Goal: Information Seeking & Learning: Find specific fact

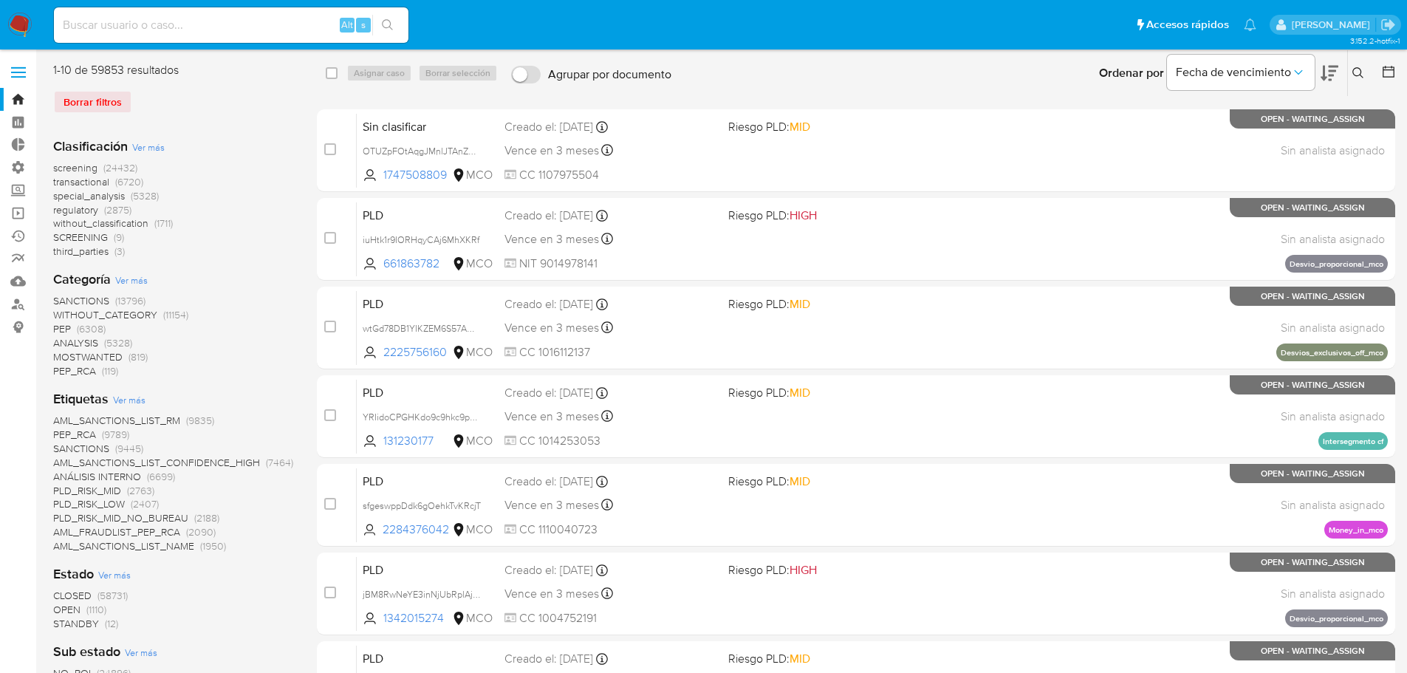
click at [222, 21] on input at bounding box center [231, 25] width 354 height 19
click at [247, 24] on input at bounding box center [231, 25] width 354 height 19
paste input "1409173341"
type input "1409173341"
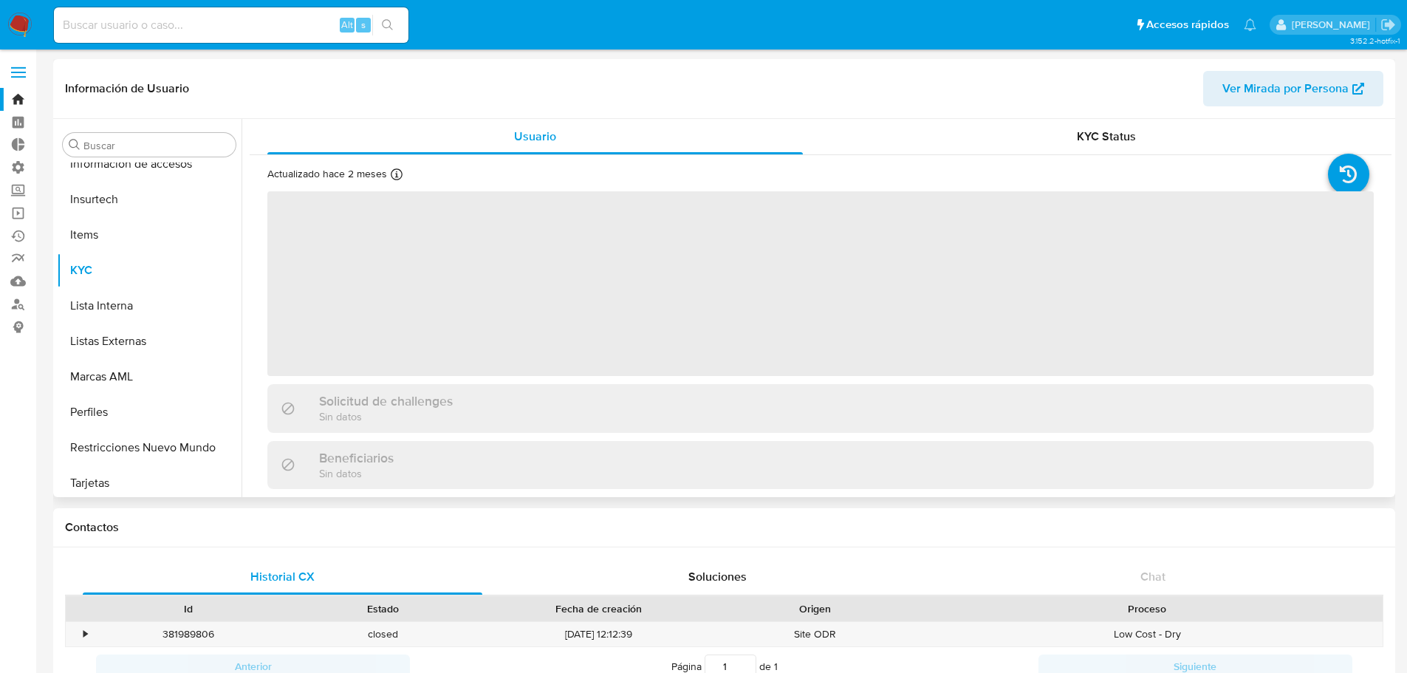
scroll to position [588, 0]
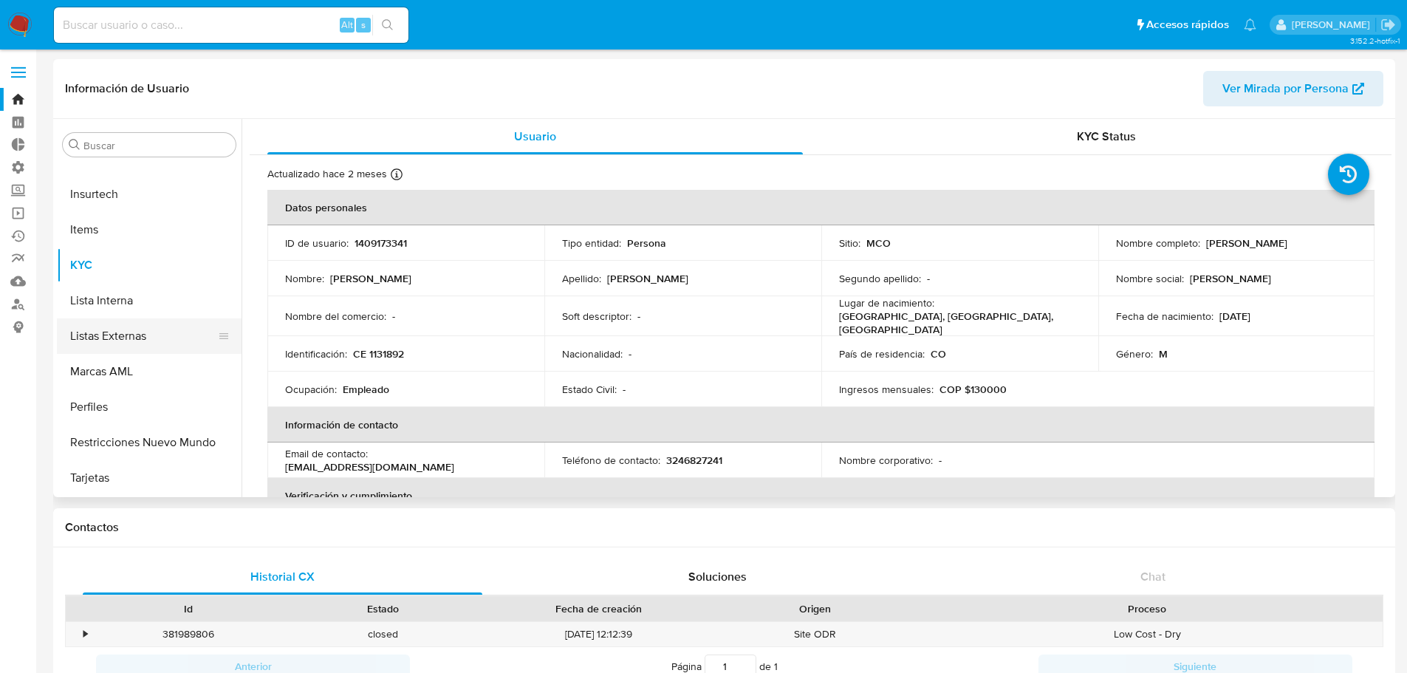
select select "10"
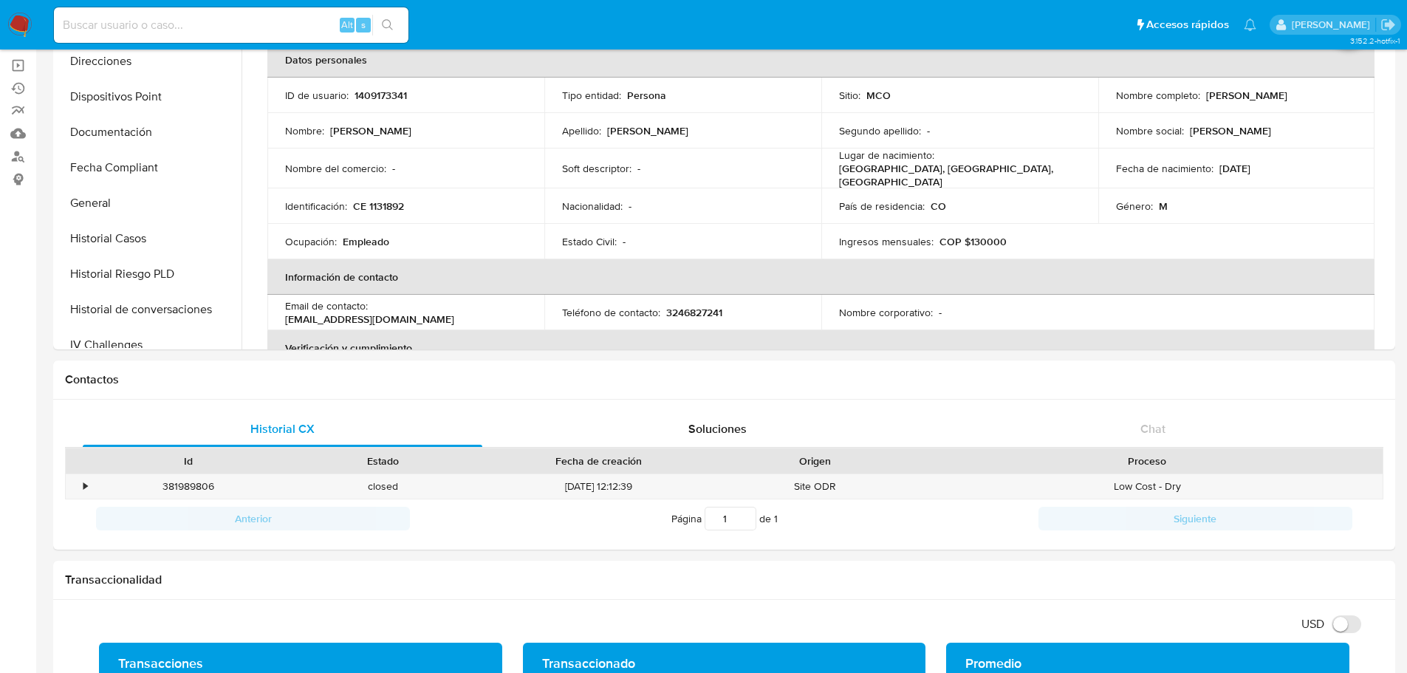
scroll to position [74, 0]
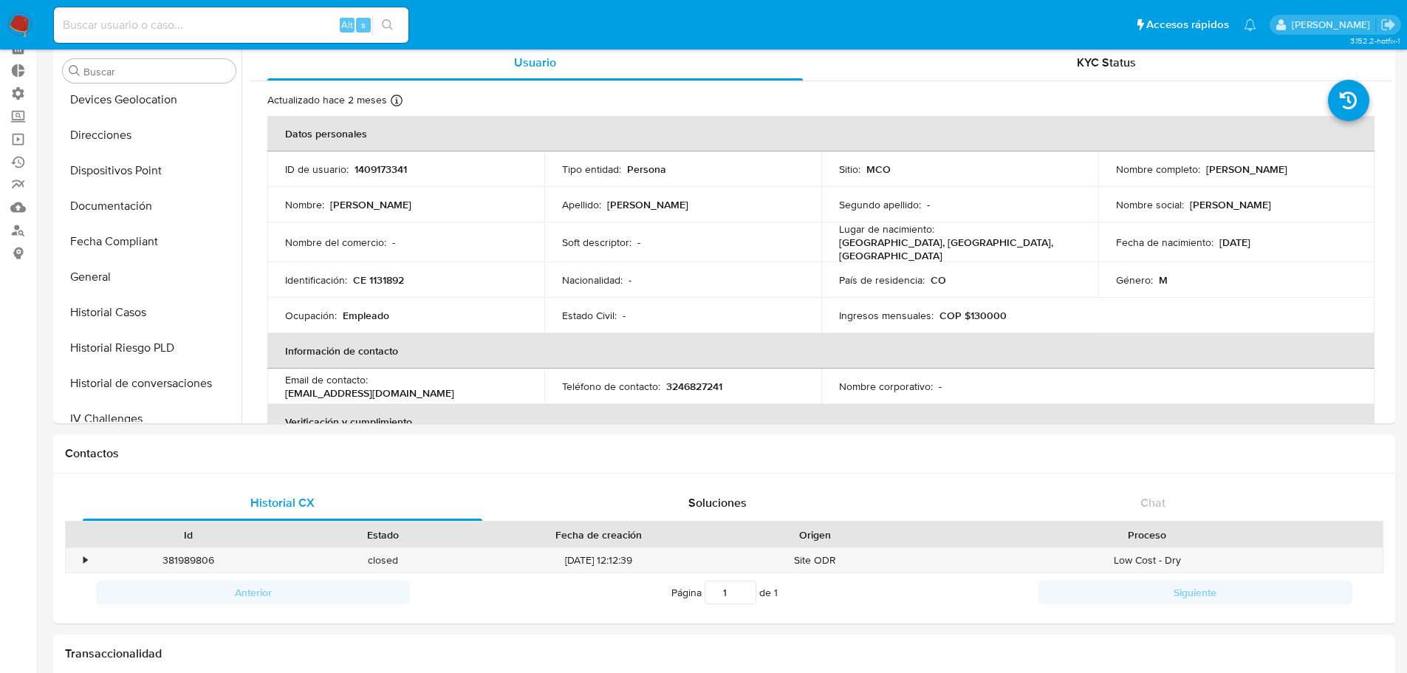
drag, startPoint x: 970, startPoint y: 230, endPoint x: 1000, endPoint y: 227, distance: 30.5
click at [1008, 227] on td "Lugar de nacimiento : [DEMOGRAPHIC_DATA], [GEOGRAPHIC_DATA], [GEOGRAPHIC_DATA]" at bounding box center [959, 242] width 277 height 40
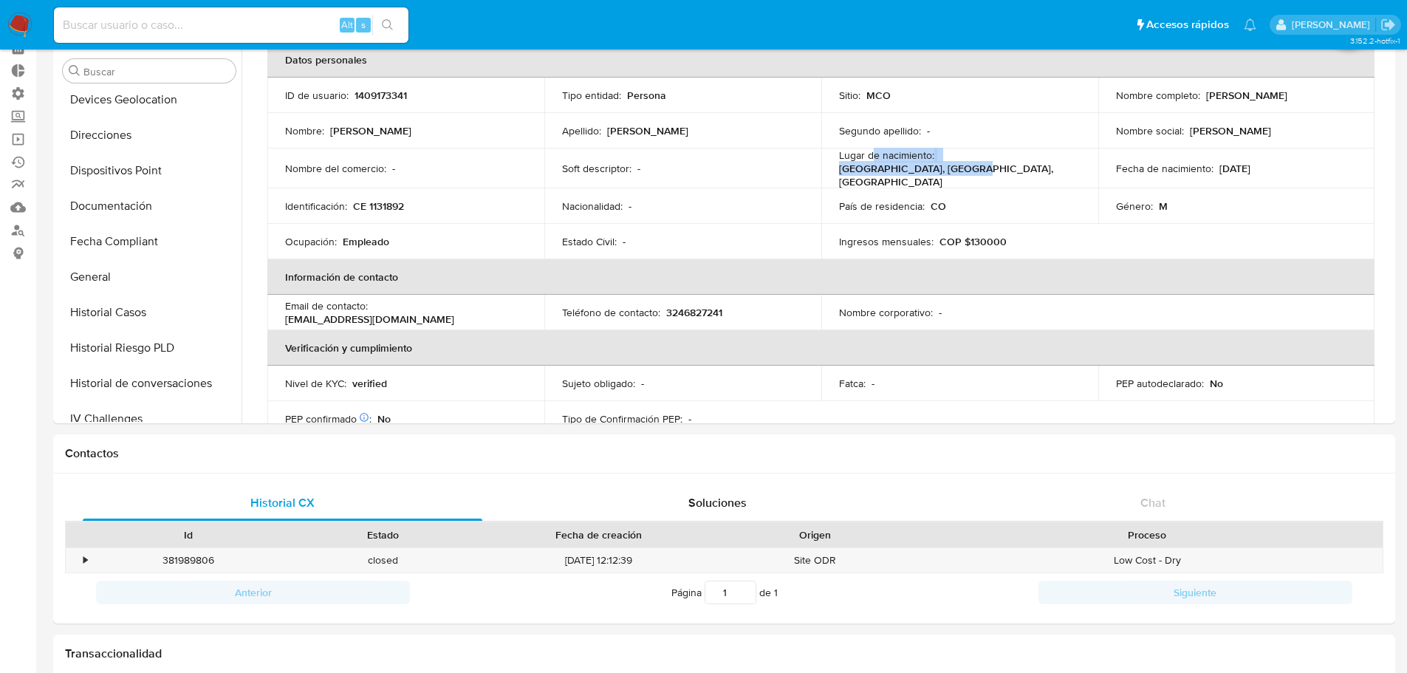
drag, startPoint x: 869, startPoint y: 171, endPoint x: 1054, endPoint y: 176, distance: 185.4
click at [1057, 176] on td "Lugar de nacimiento : [DEMOGRAPHIC_DATA], [GEOGRAPHIC_DATA], [GEOGRAPHIC_DATA]" at bounding box center [959, 168] width 277 height 40
click at [957, 176] on td "Lugar de nacimiento : [DEMOGRAPHIC_DATA], [GEOGRAPHIC_DATA], [GEOGRAPHIC_DATA]" at bounding box center [959, 168] width 277 height 40
drag, startPoint x: 950, startPoint y: 167, endPoint x: 1156, endPoint y: 171, distance: 206.8
click at [1167, 167] on tr "Nombre del comercio : - Soft descriptor : - Lugar de nacimiento : [DEMOGRAPHIC_…" at bounding box center [820, 168] width 1107 height 40
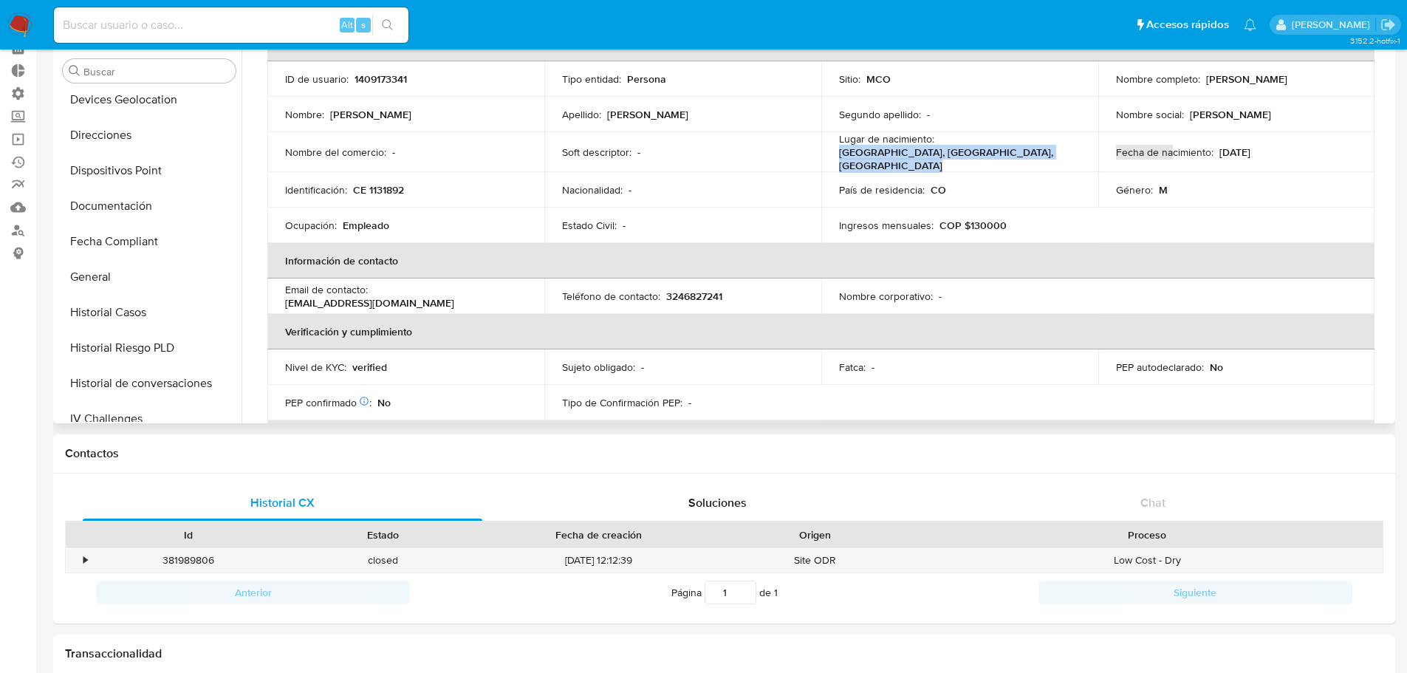
scroll to position [0, 0]
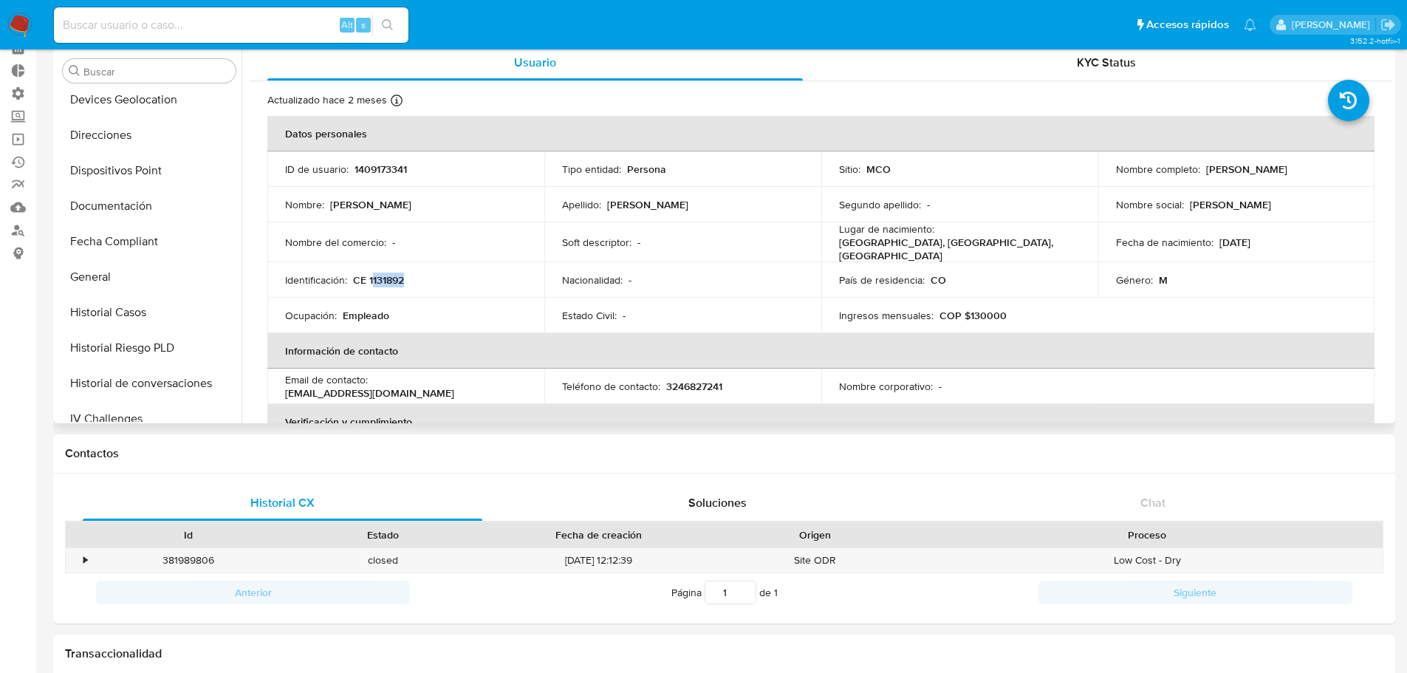
drag, startPoint x: 412, startPoint y: 275, endPoint x: 371, endPoint y: 274, distance: 41.4
click at [371, 274] on div "Identificación : CE 1131892" at bounding box center [405, 279] width 241 height 13
copy p "131892"
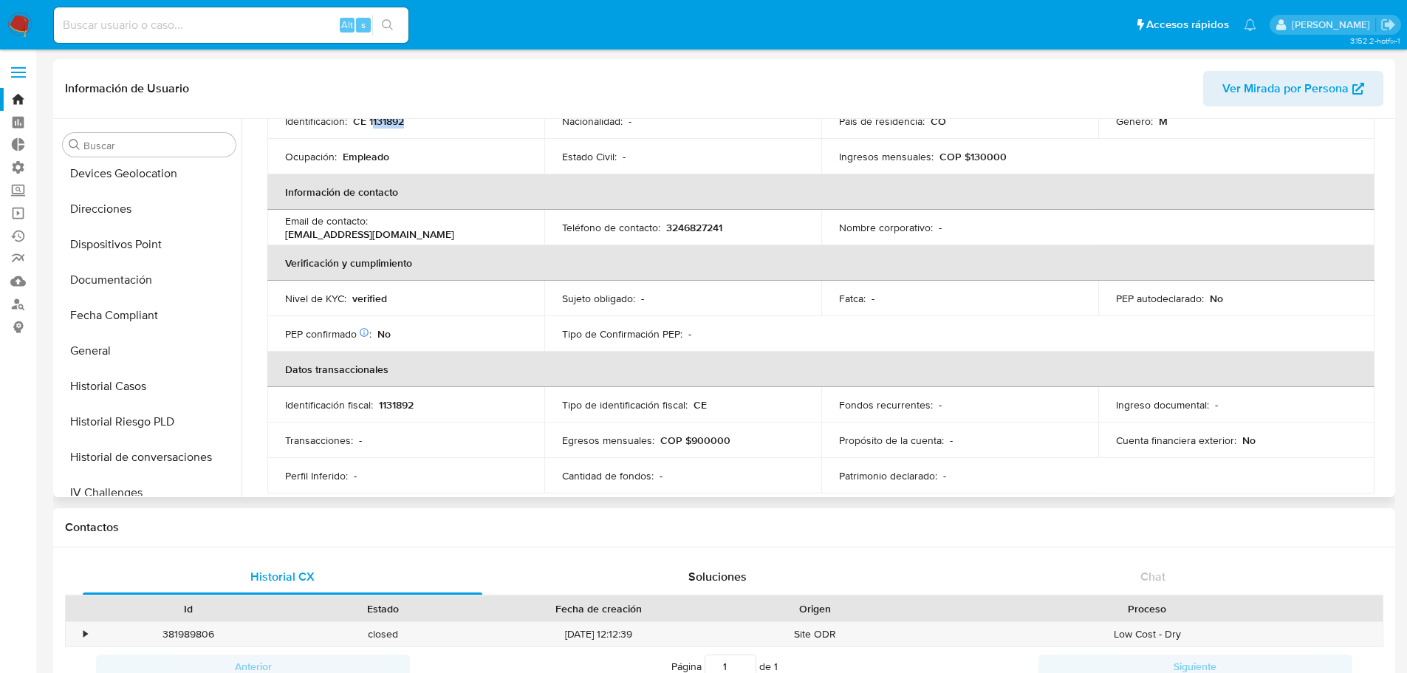
scroll to position [295, 0]
